Goal: Task Accomplishment & Management: Use online tool/utility

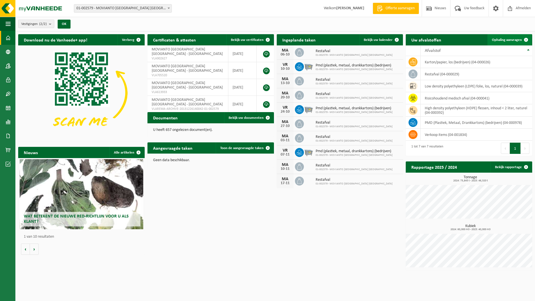
click at [511, 42] on link "Ophaling aanvragen" at bounding box center [510, 39] width 44 height 11
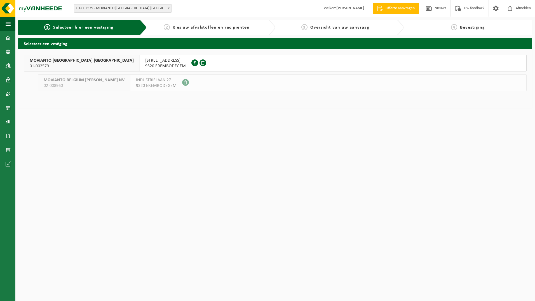
click at [145, 63] on span "9320 EREMBODEGEM" at bounding box center [165, 66] width 41 height 6
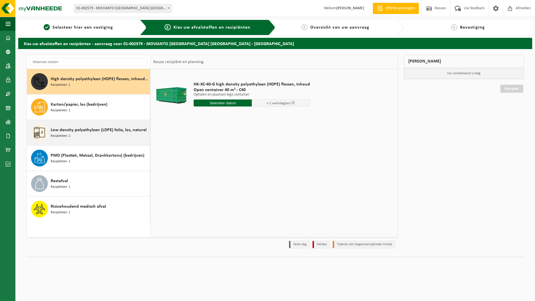
click at [88, 140] on div "Low density polyethyleen (LDPE) folie, los, naturel Recipiënten: 1" at bounding box center [100, 132] width 98 height 17
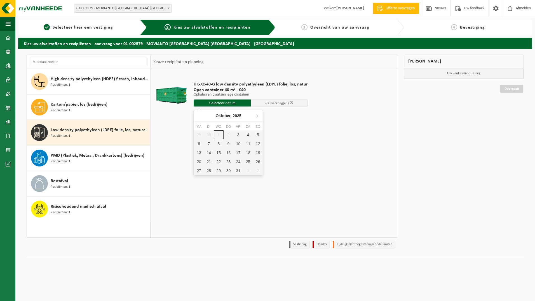
click at [238, 102] on input "text" at bounding box center [222, 102] width 57 height 7
click at [236, 133] on div "3" at bounding box center [238, 134] width 10 height 9
type input "Van 2025-10-03"
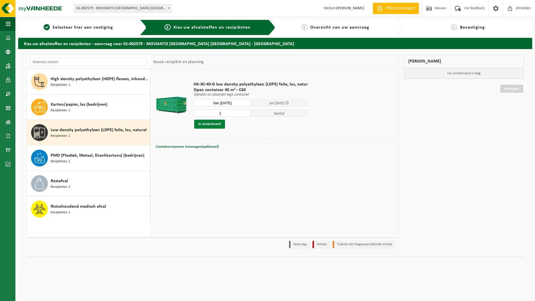
click at [212, 126] on button "In winkelmand" at bounding box center [209, 124] width 31 height 9
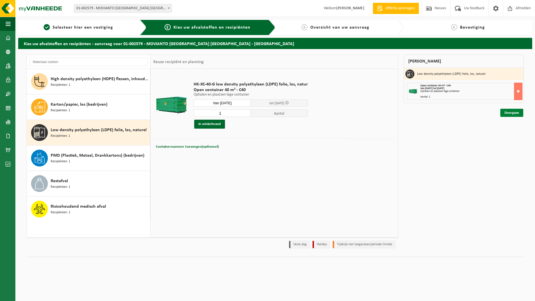
click at [518, 116] on link "Doorgaan" at bounding box center [511, 113] width 23 height 8
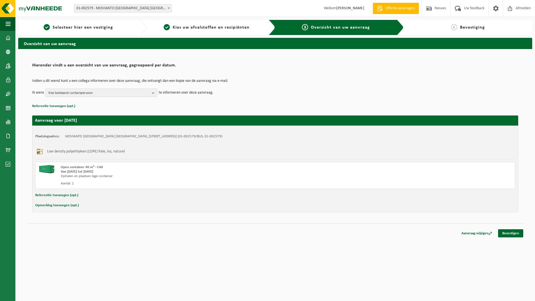
click at [120, 92] on span "Kies bestaand contactpersoon" at bounding box center [98, 93] width 101 height 8
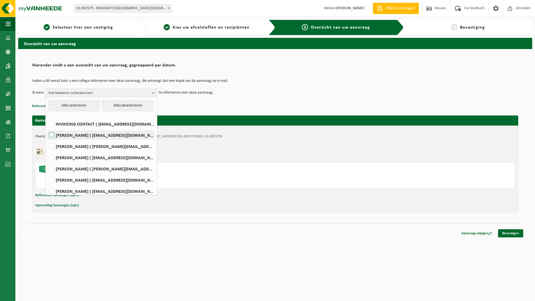
click at [51, 133] on label "Mattis Adem ( mattis.adem@movianto.com )" at bounding box center [101, 135] width 106 height 8
click at [47, 128] on input "Mattis Adem ( mattis.adem@movianto.com )" at bounding box center [47, 128] width 0 height 0
checkbox input "true"
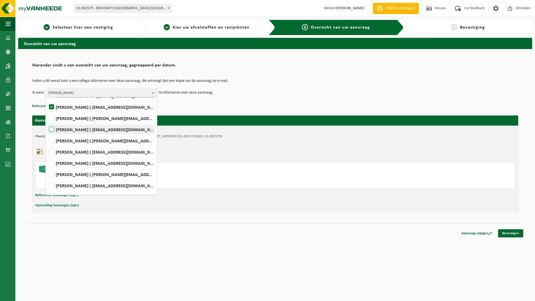
scroll to position [37, 0]
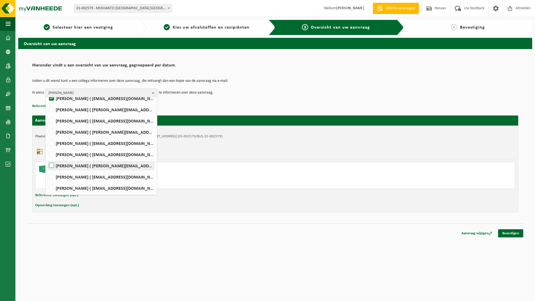
click at [52, 166] on label "Timothy Dewinter ( timothy.dewinter@movianto.com )" at bounding box center [101, 165] width 106 height 8
click at [47, 158] on input "Timothy Dewinter ( timothy.dewinter@movianto.com )" at bounding box center [47, 158] width 0 height 0
checkbox input "true"
click at [511, 233] on link "Bevestigen" at bounding box center [510, 233] width 25 height 8
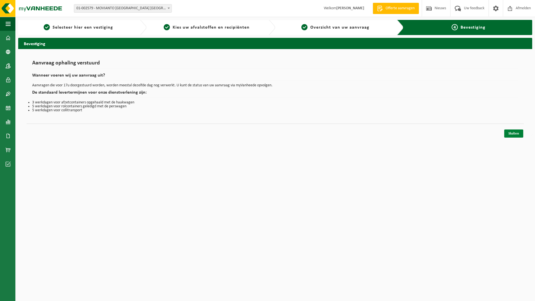
click at [518, 134] on link "Sluiten" at bounding box center [513, 133] width 19 height 8
